Goal: Task Accomplishment & Management: Use online tool/utility

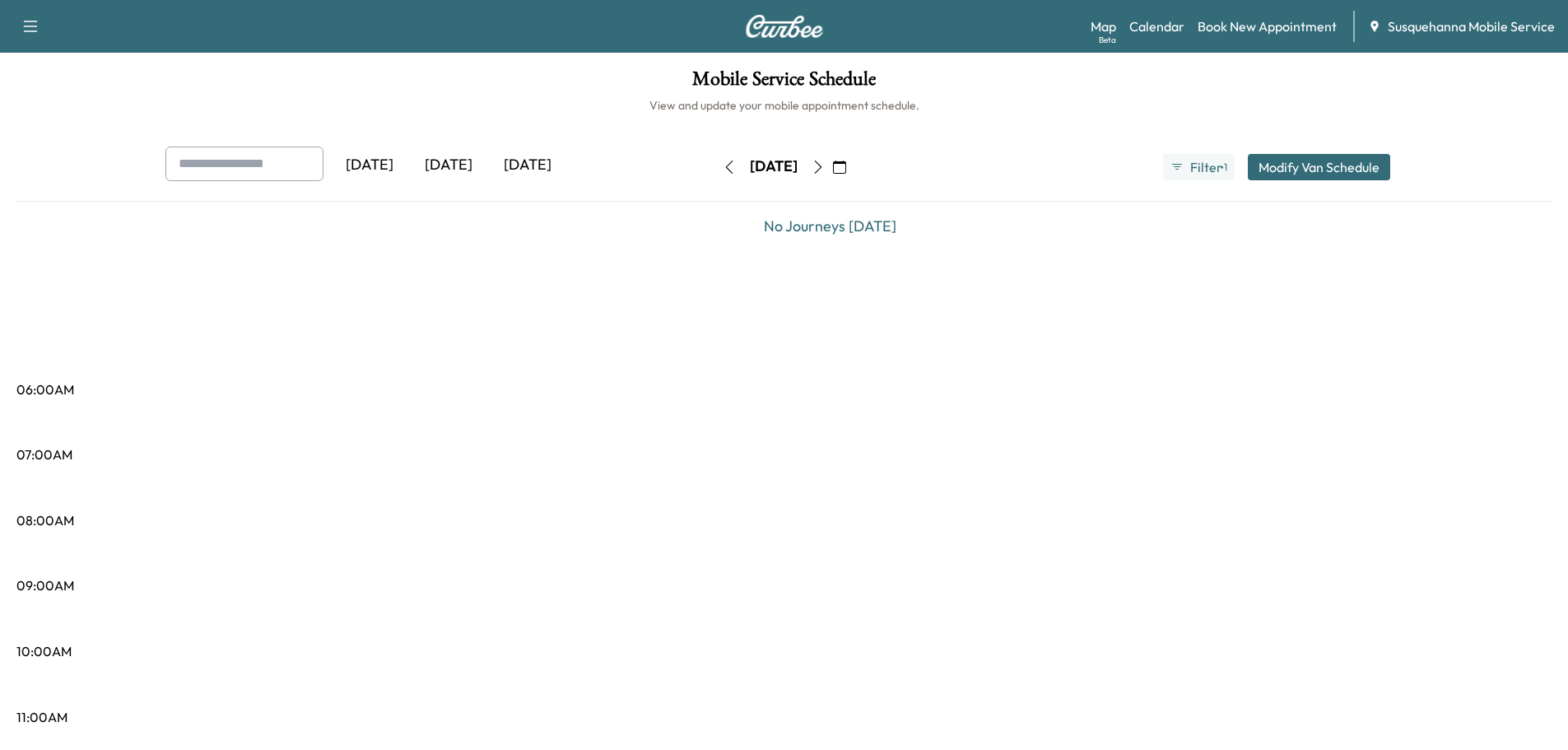
click at [723, 165] on icon "button" at bounding box center [729, 166] width 13 height 13
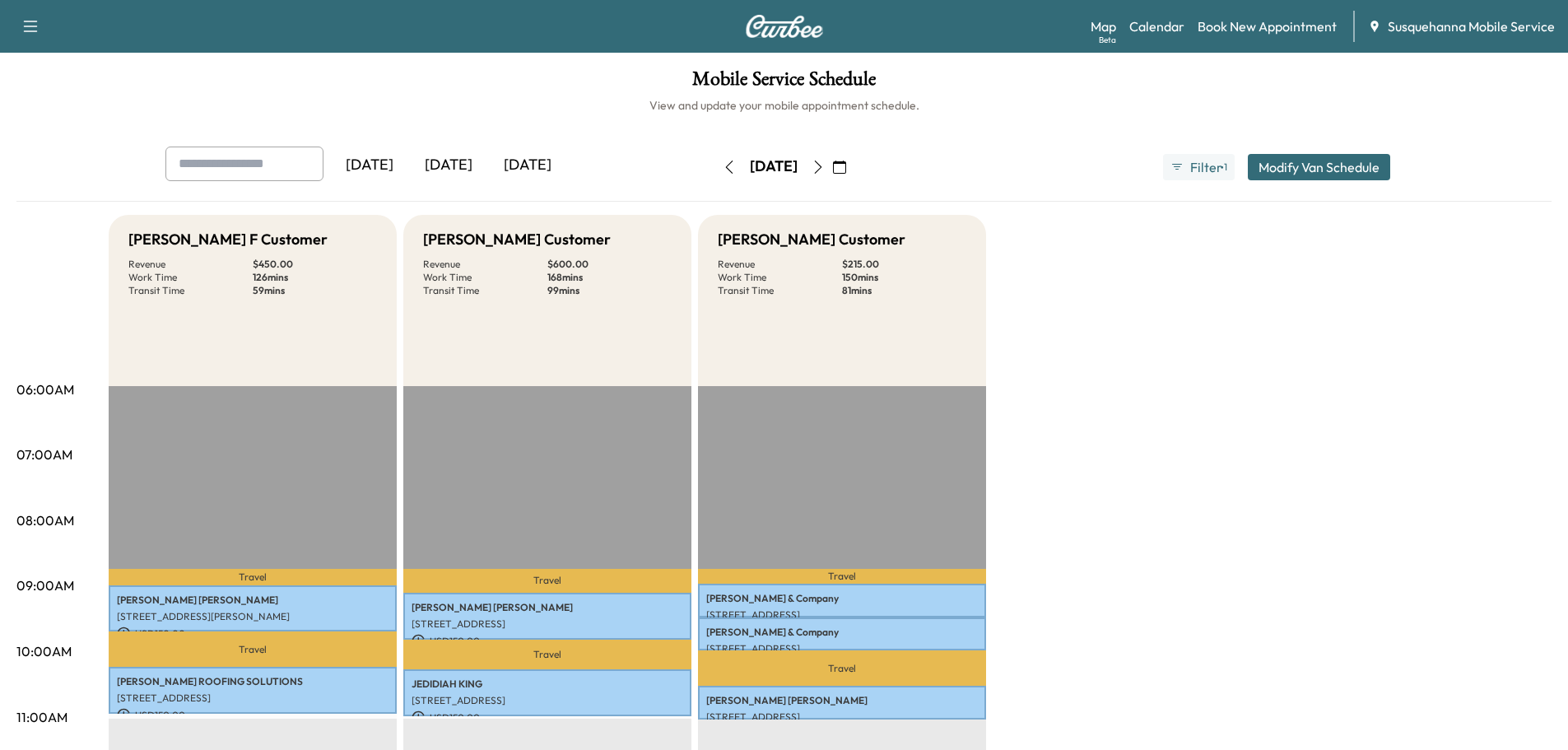
click at [825, 171] on icon "button" at bounding box center [817, 166] width 13 height 13
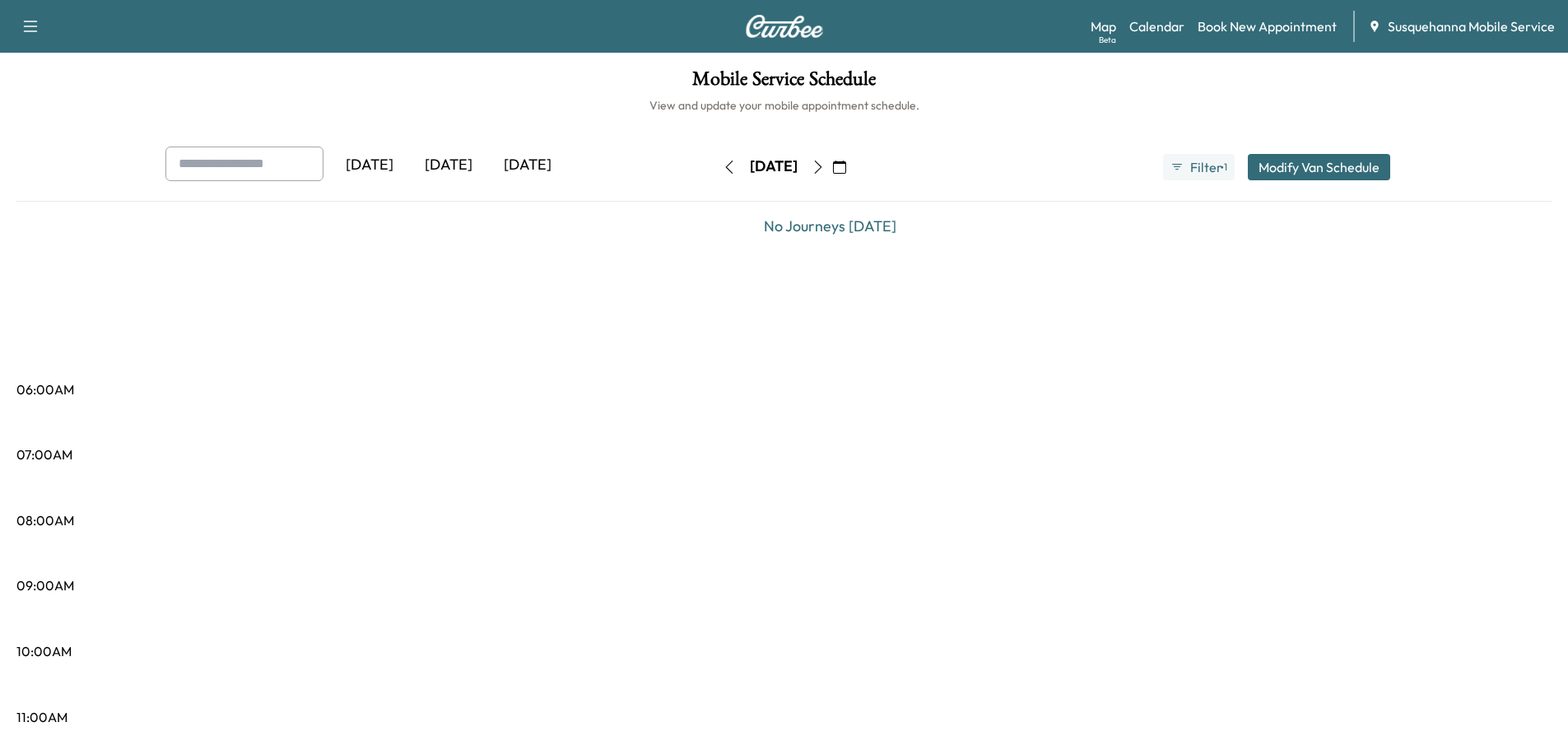
click at [825, 172] on icon "button" at bounding box center [817, 166] width 13 height 13
click at [854, 174] on button "button" at bounding box center [840, 167] width 28 height 26
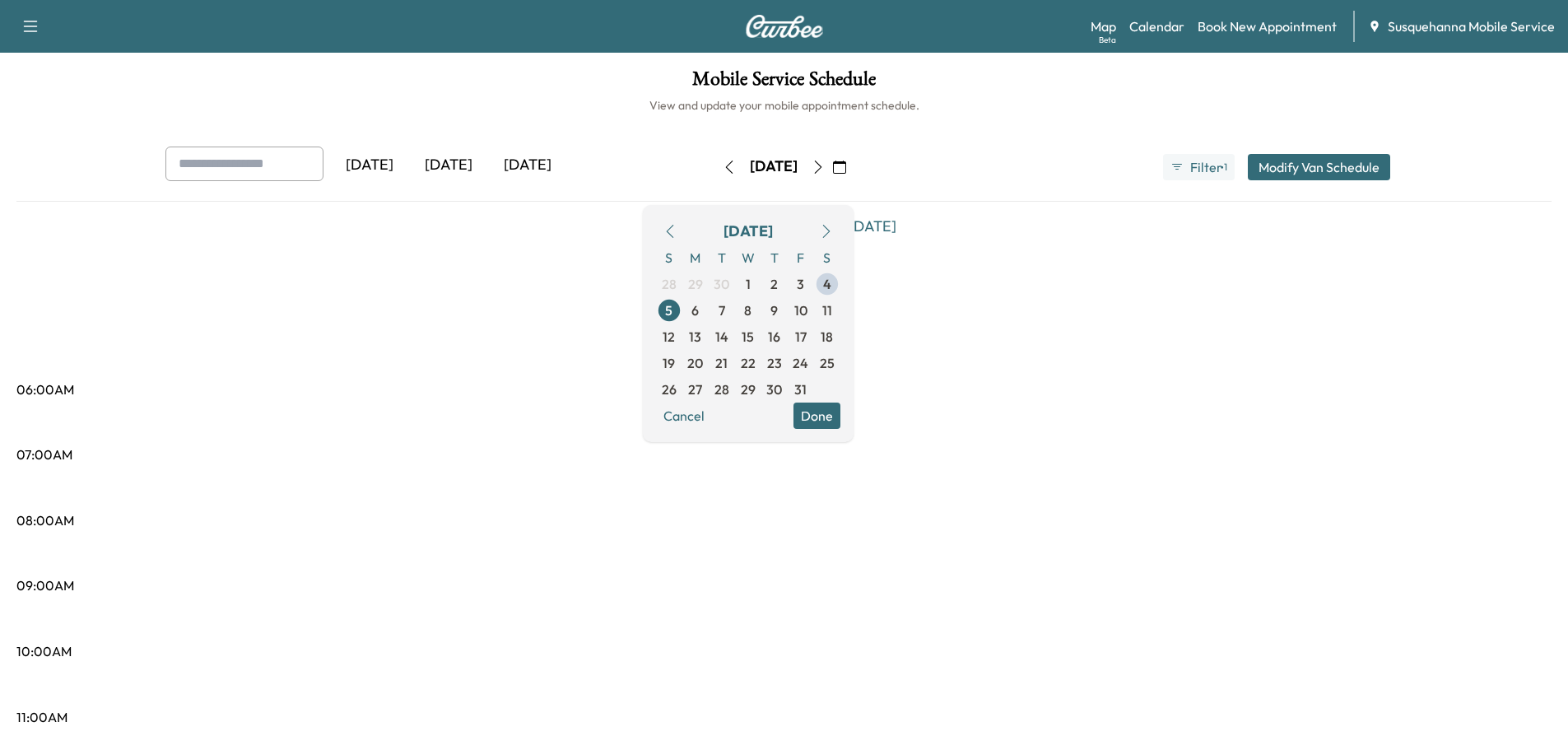
click at [825, 171] on icon "button" at bounding box center [817, 166] width 13 height 13
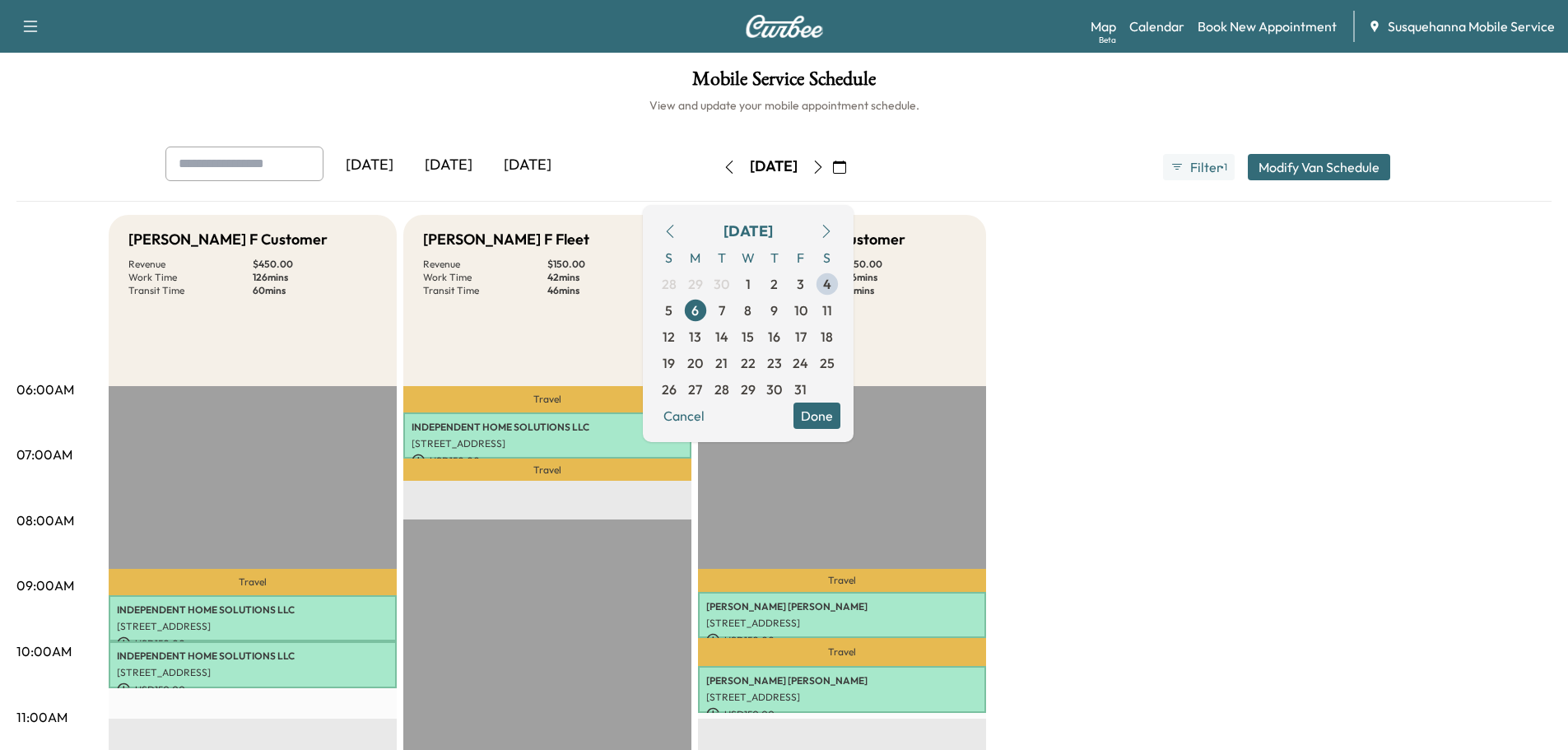
click at [841, 414] on button "Done" at bounding box center [817, 416] width 47 height 26
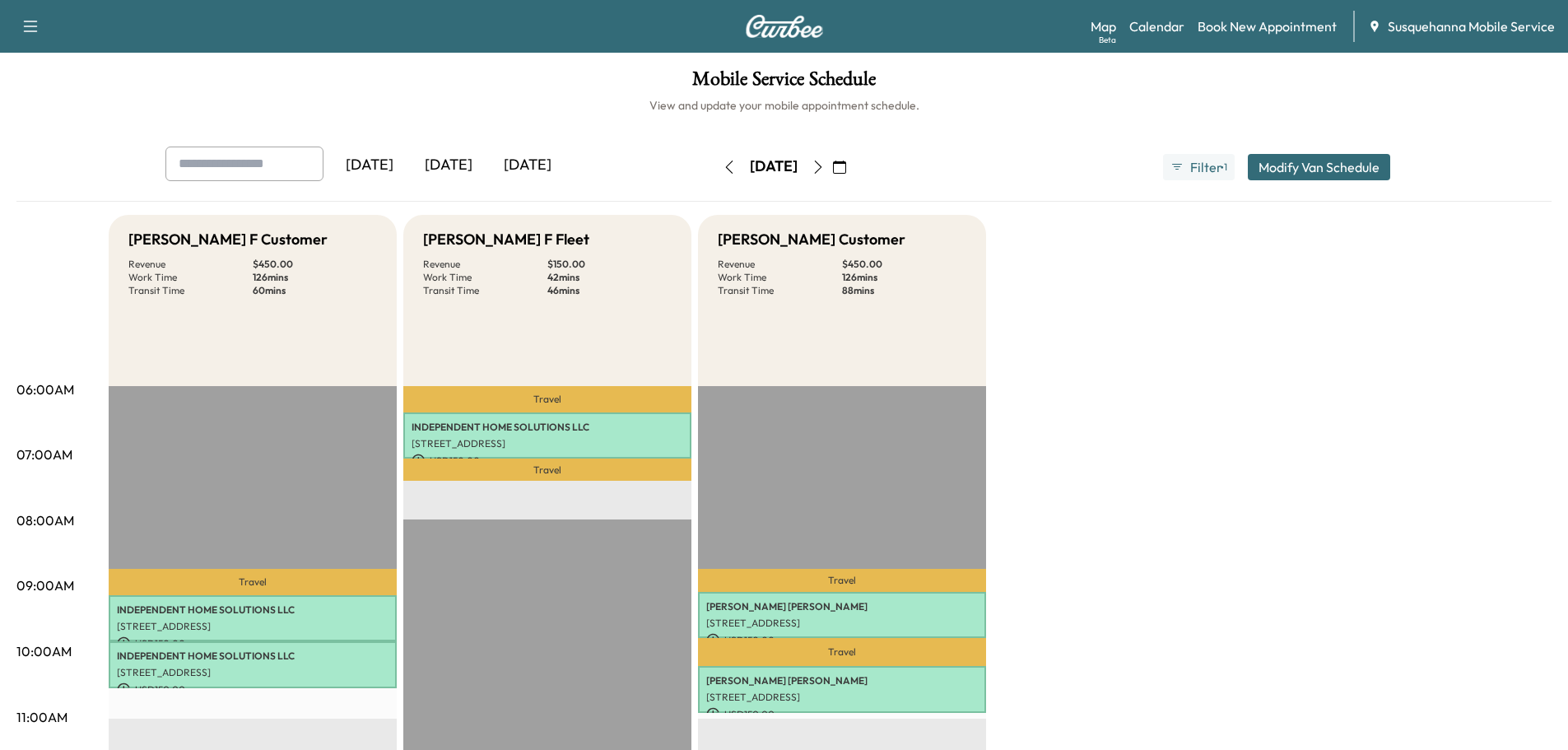
click at [825, 160] on icon "button" at bounding box center [817, 166] width 13 height 13
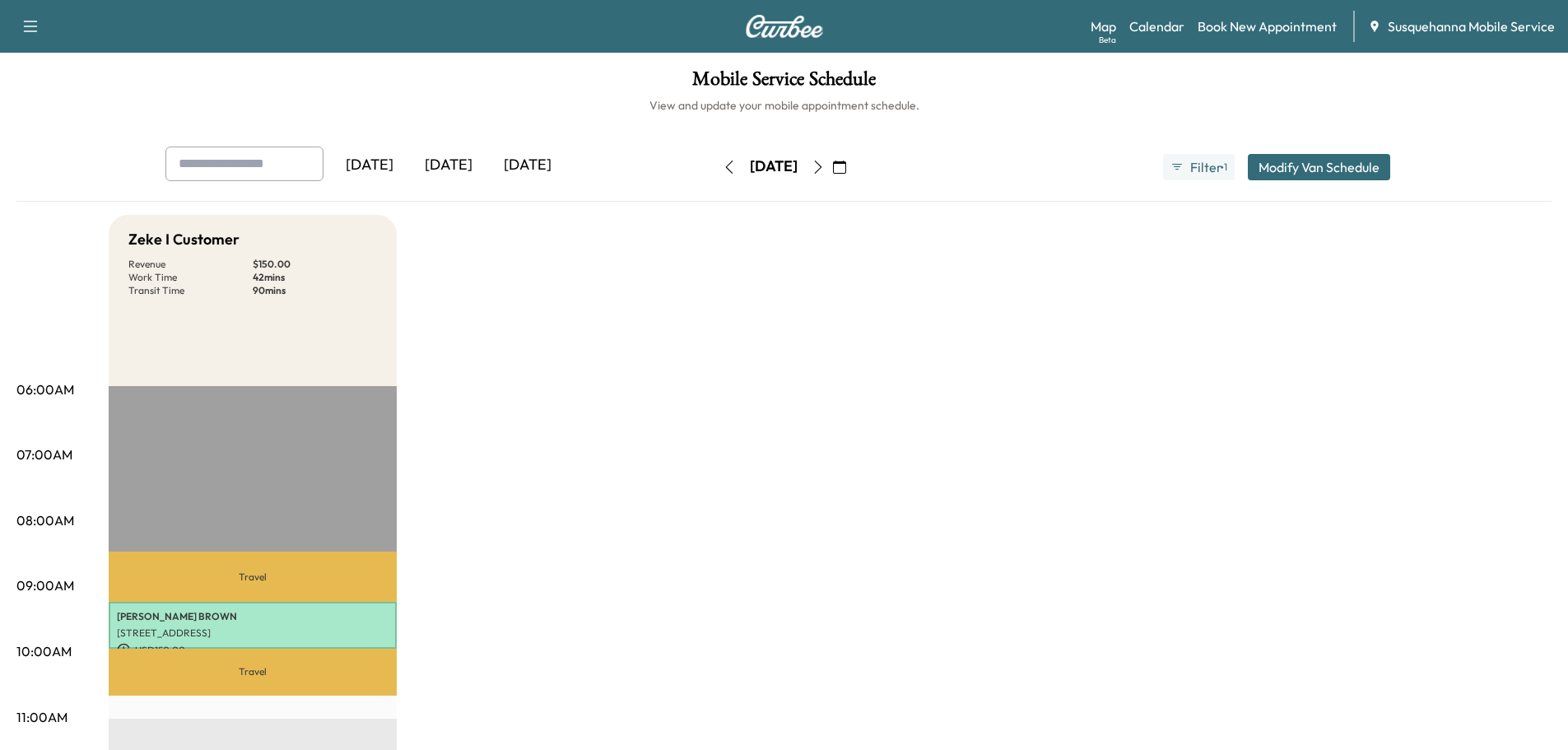
click at [825, 171] on icon "button" at bounding box center [817, 166] width 13 height 13
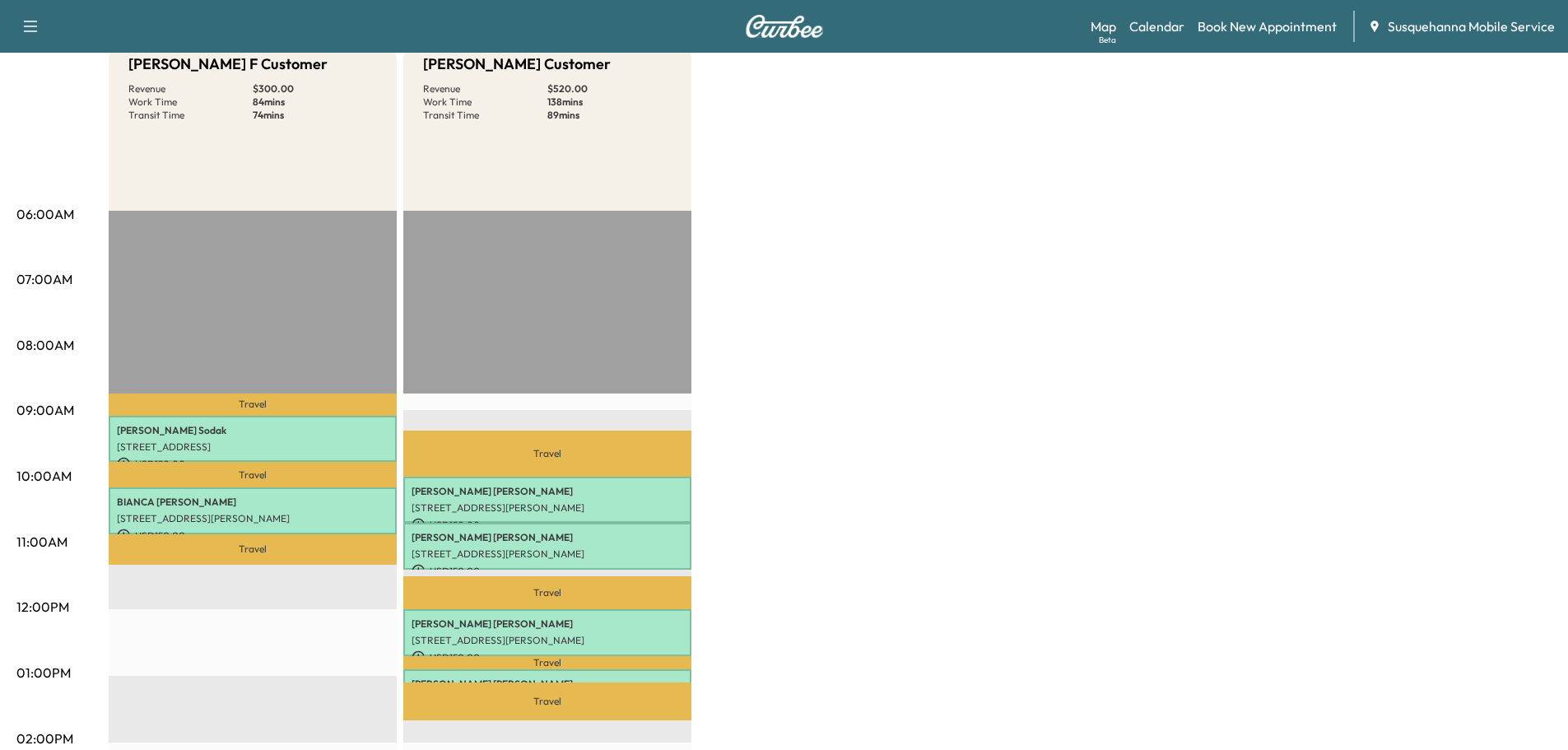
scroll to position [88, 0]
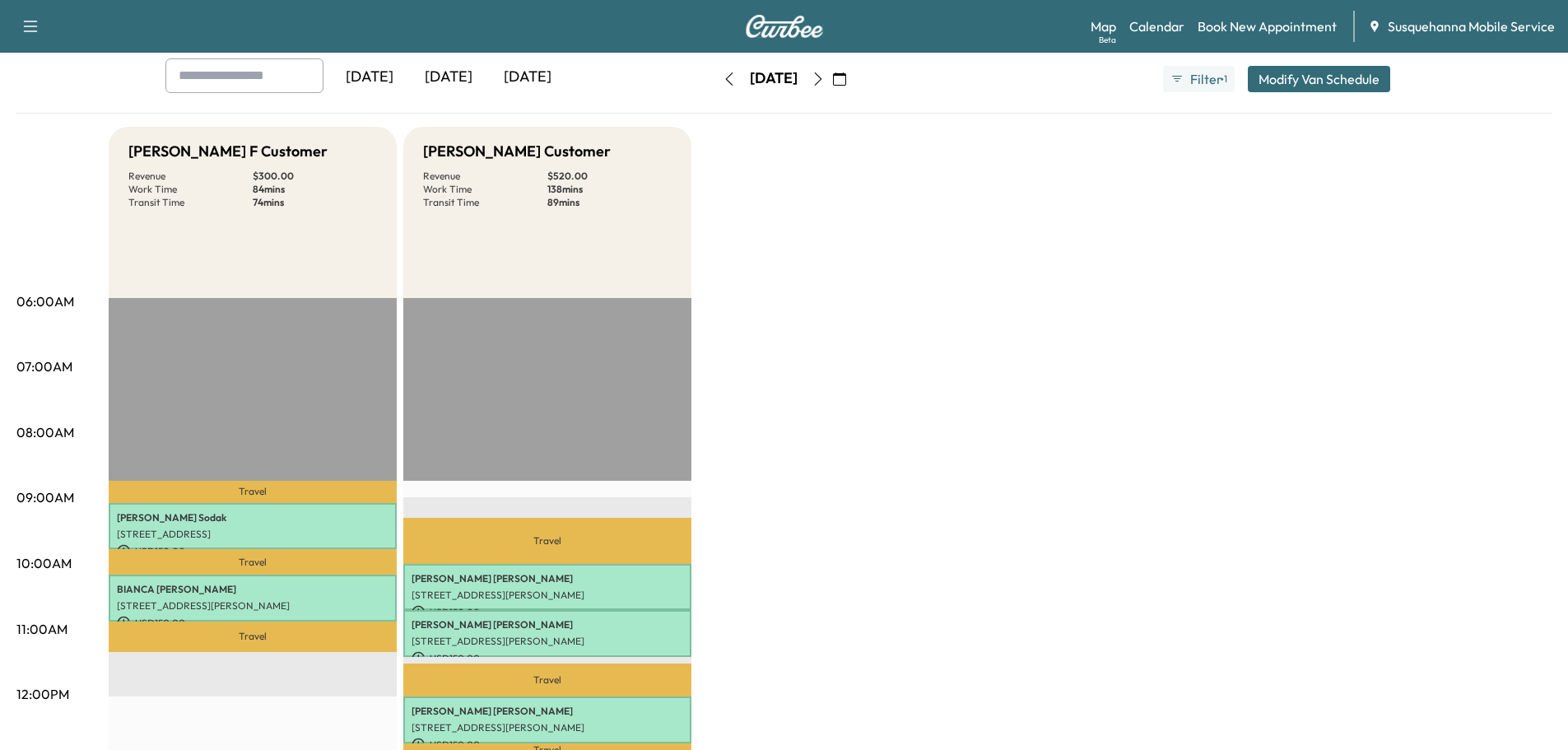
click at [822, 77] on icon "button" at bounding box center [817, 79] width 8 height 13
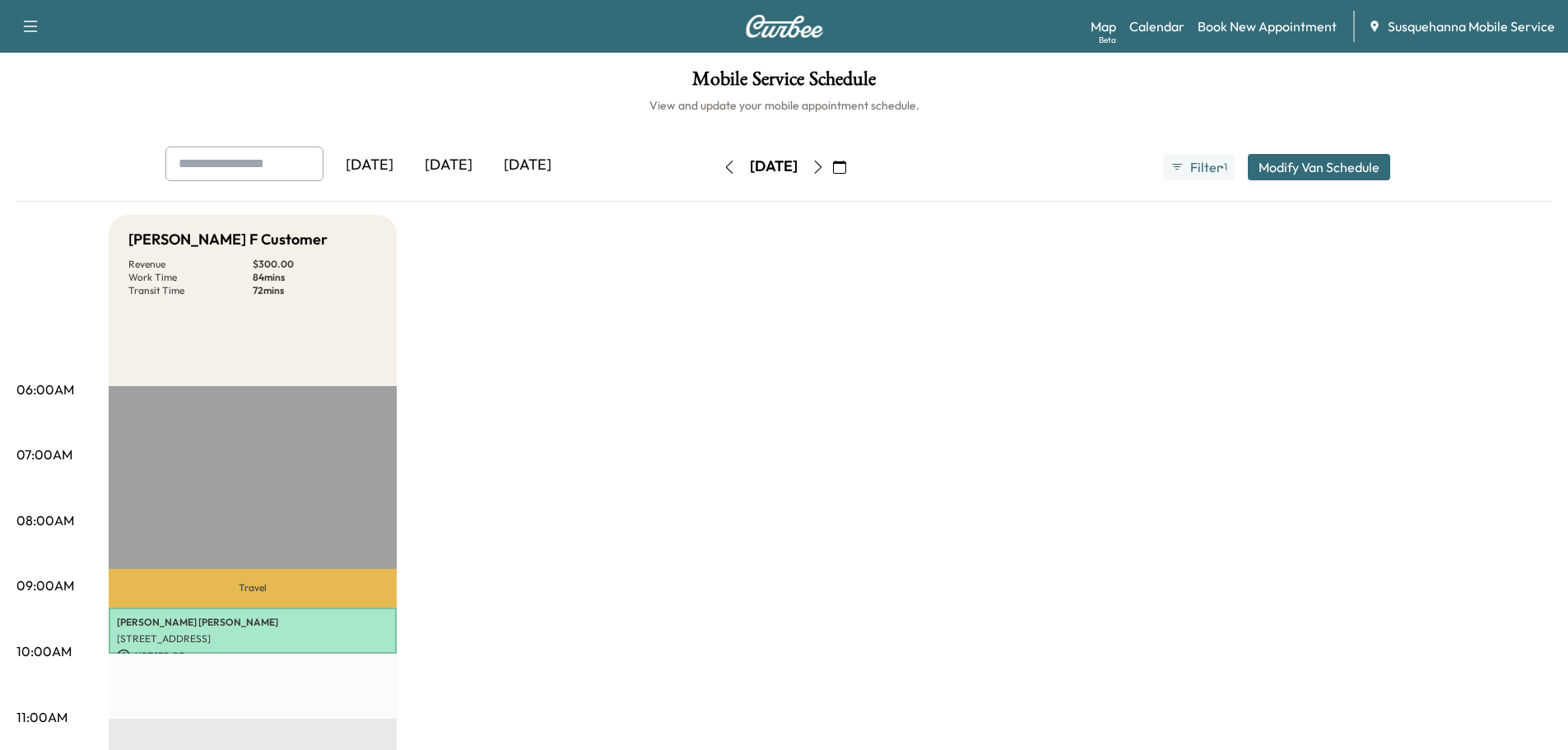
click at [825, 170] on icon "button" at bounding box center [817, 166] width 13 height 13
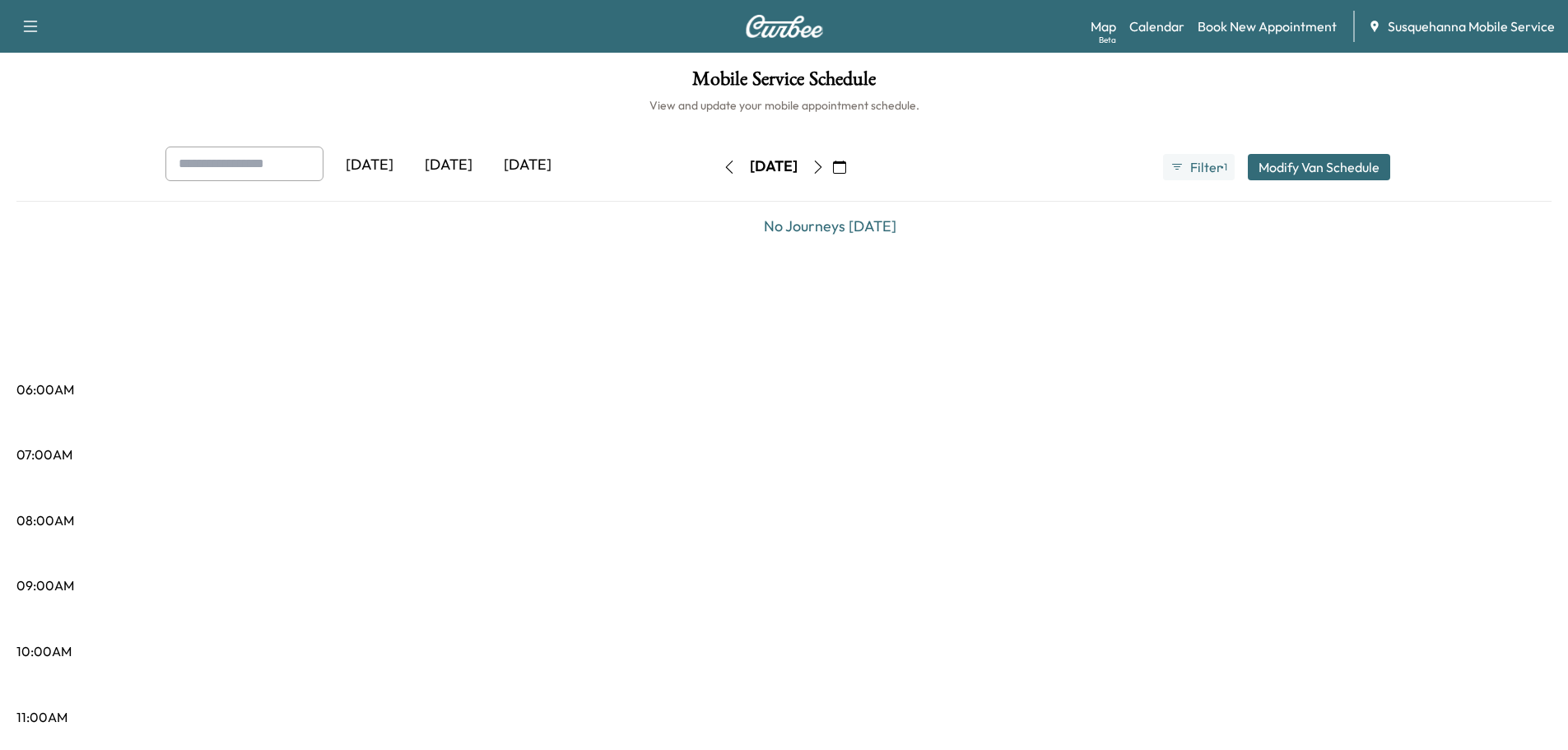
click at [846, 171] on icon "button" at bounding box center [839, 166] width 13 height 13
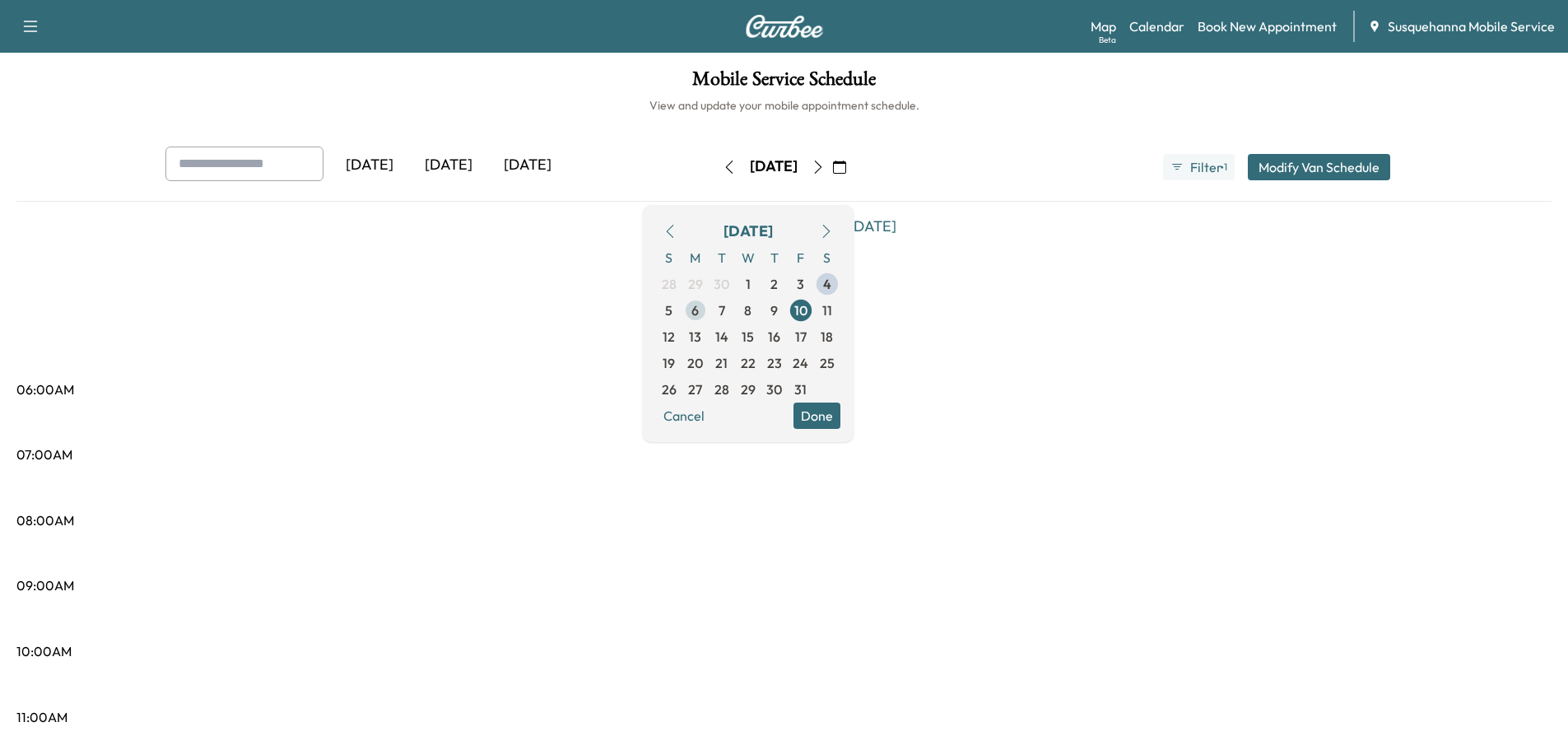
click at [709, 309] on span "6" at bounding box center [695, 310] width 26 height 26
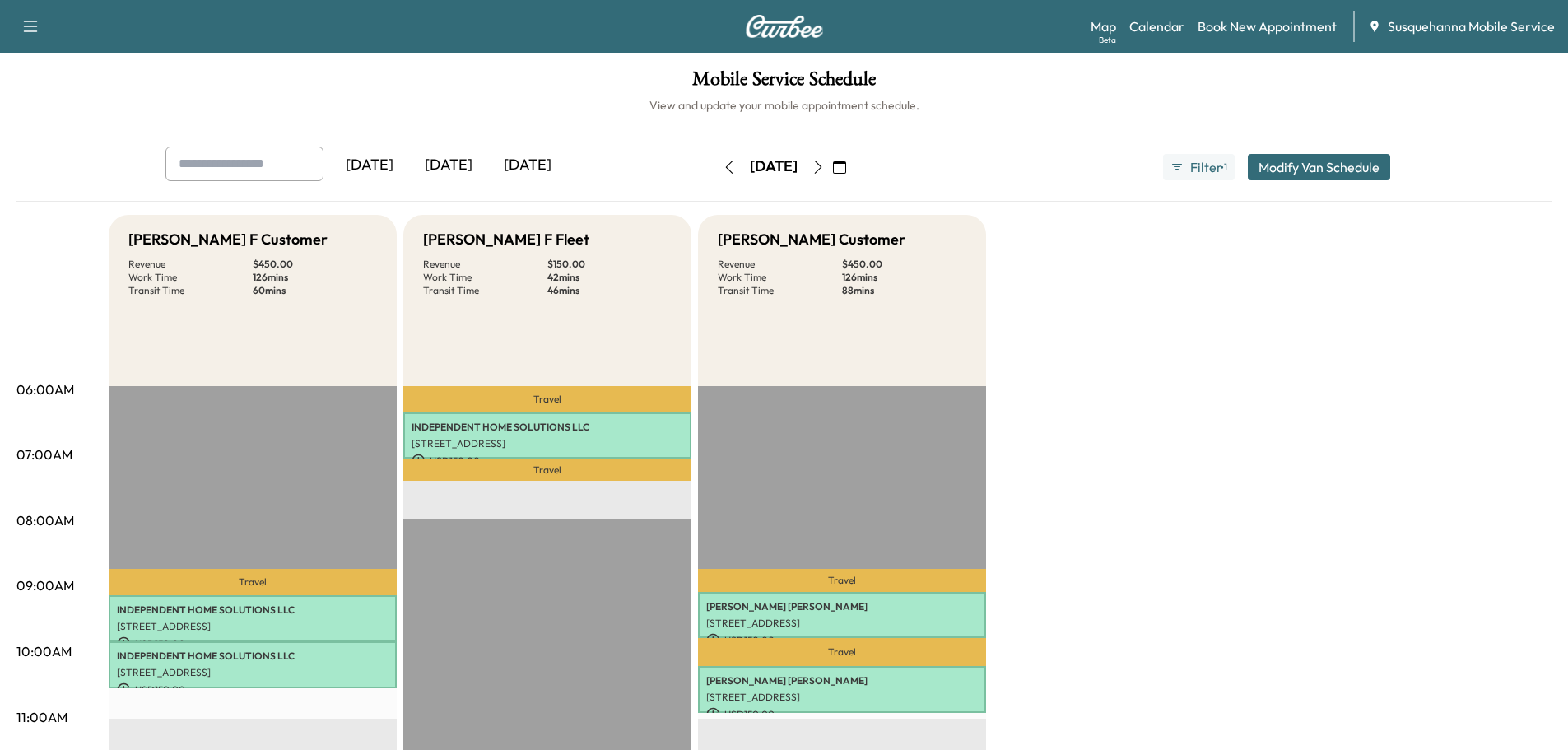
click at [846, 171] on icon "button" at bounding box center [839, 166] width 13 height 13
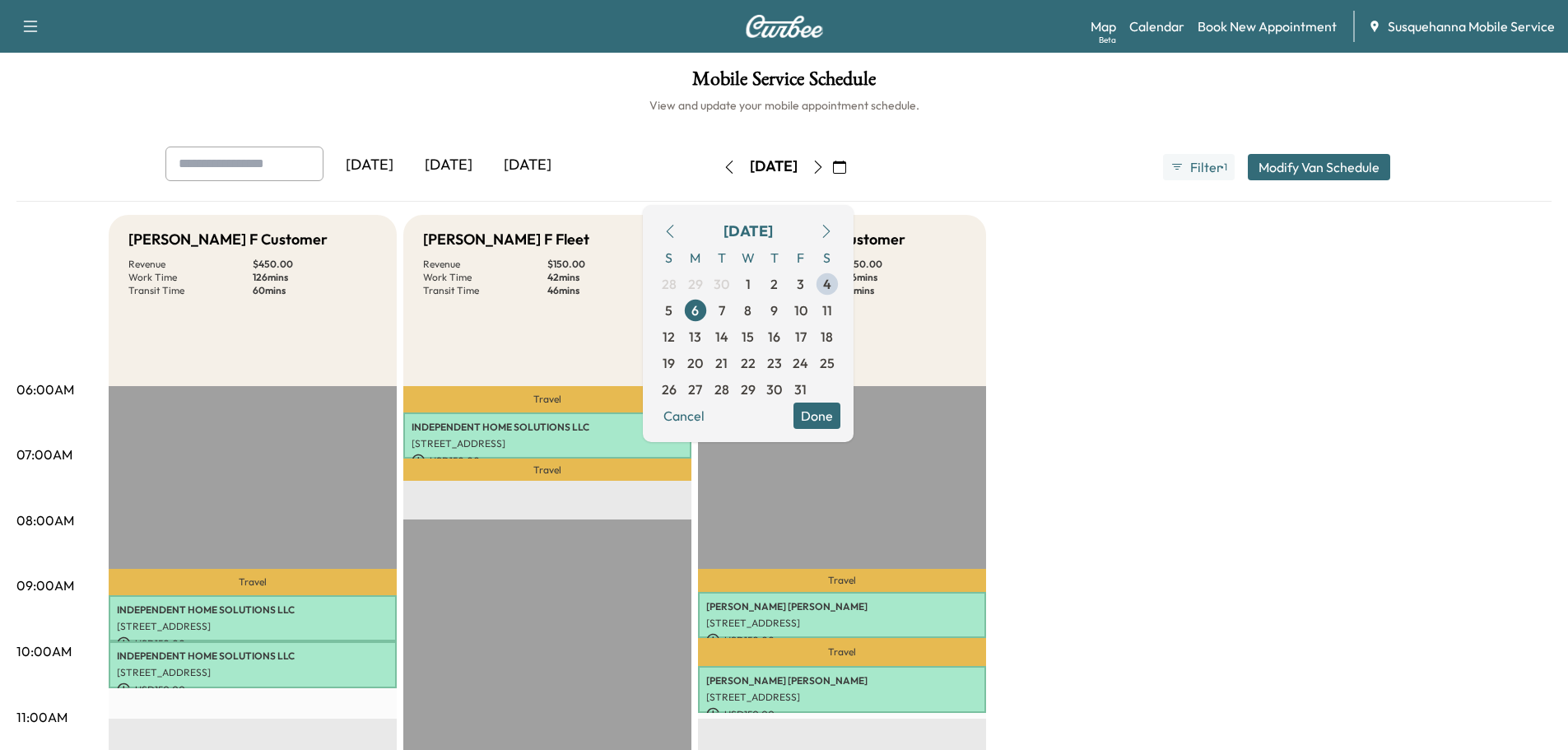
click at [841, 423] on button "Done" at bounding box center [817, 416] width 47 height 26
